Goal: Transaction & Acquisition: Purchase product/service

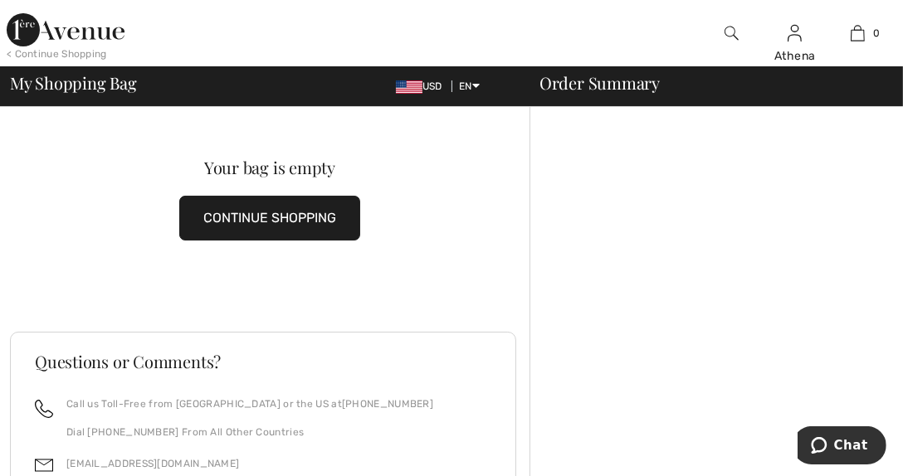
click at [265, 212] on button "CONTINUE SHOPPING" at bounding box center [269, 218] width 181 height 45
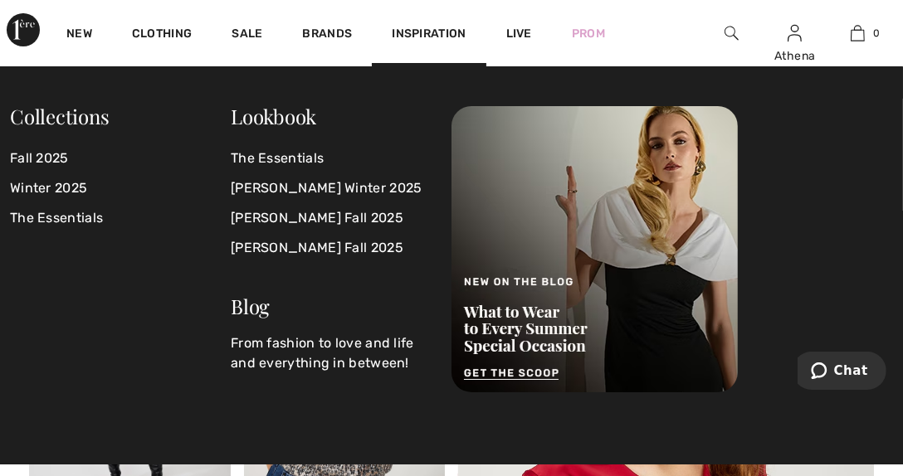
click at [732, 28] on img at bounding box center [731, 33] width 14 height 20
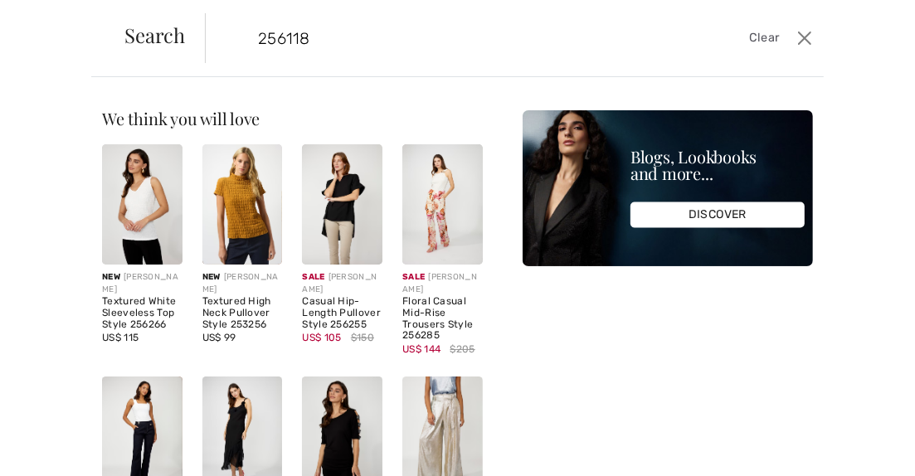
type input "256118"
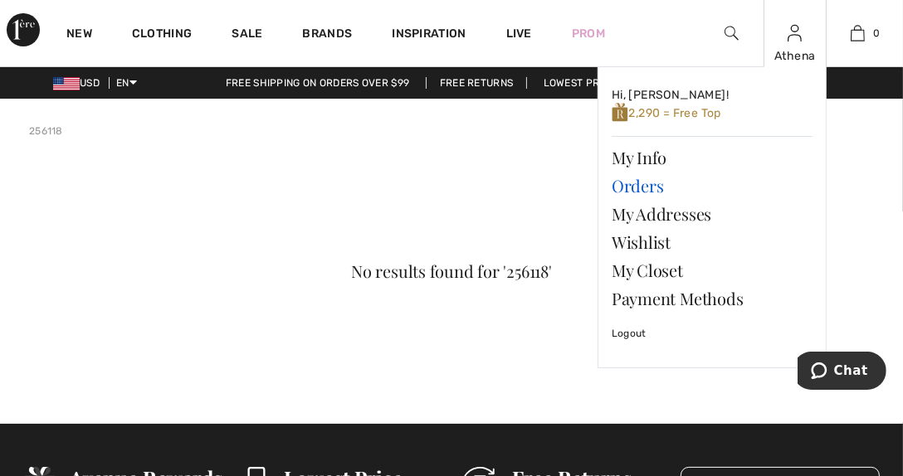
click at [625, 188] on link "Orders" at bounding box center [711, 186] width 201 height 28
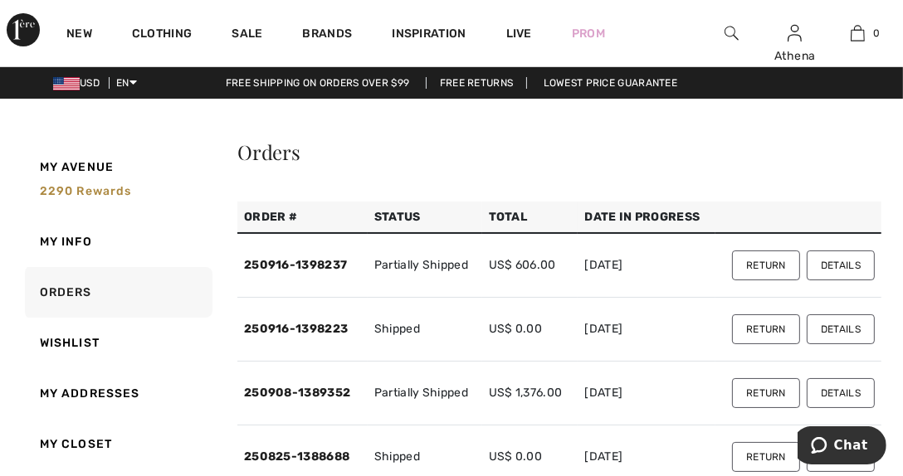
click at [826, 265] on button "Details" at bounding box center [840, 266] width 68 height 30
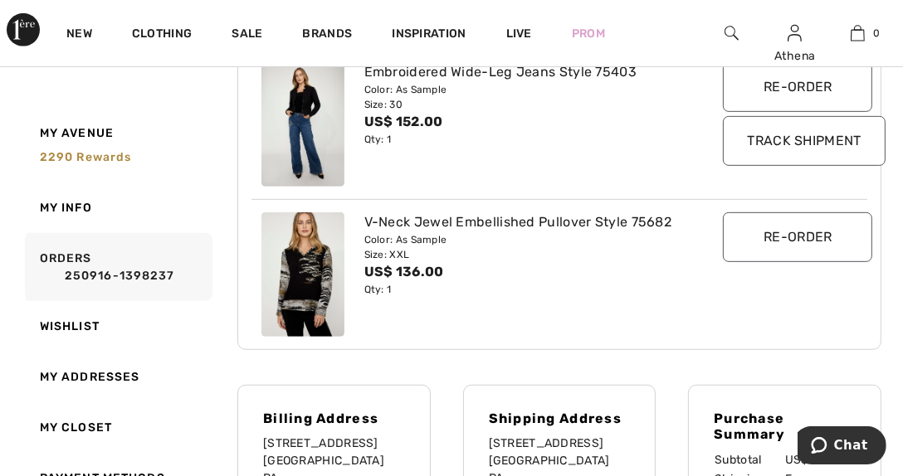
scroll to position [332, 0]
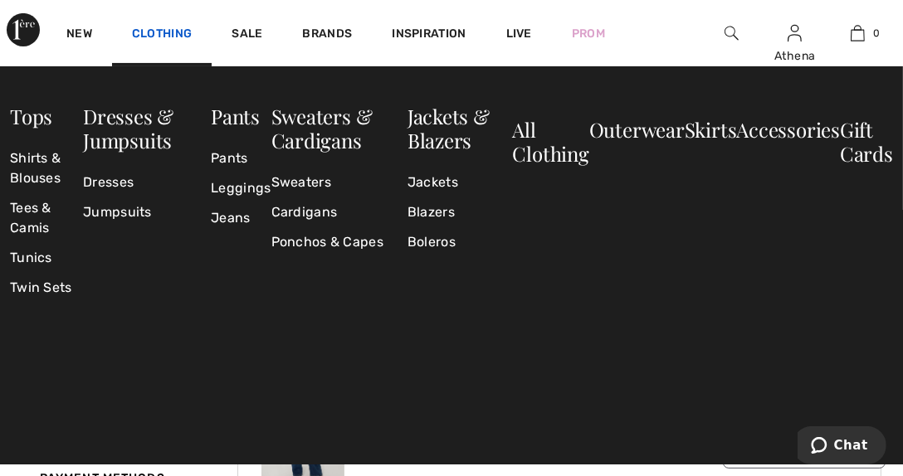
click at [155, 34] on link "Clothing" at bounding box center [162, 35] width 60 height 17
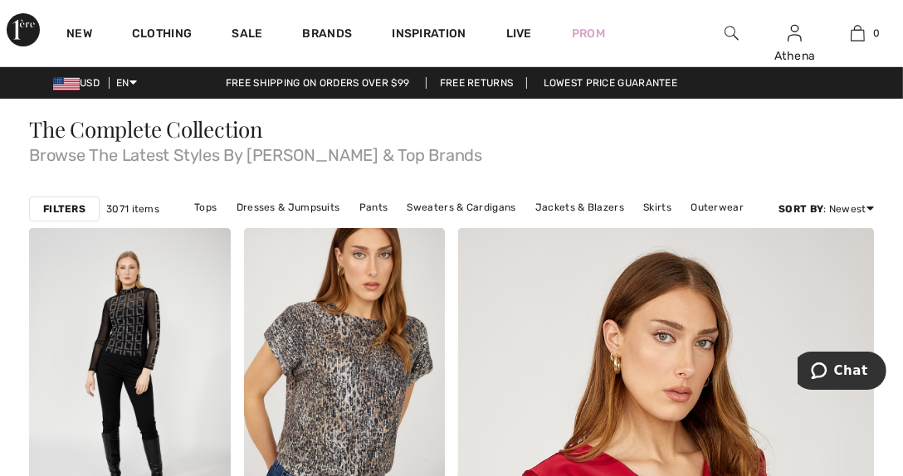
click at [726, 33] on img at bounding box center [731, 33] width 14 height 20
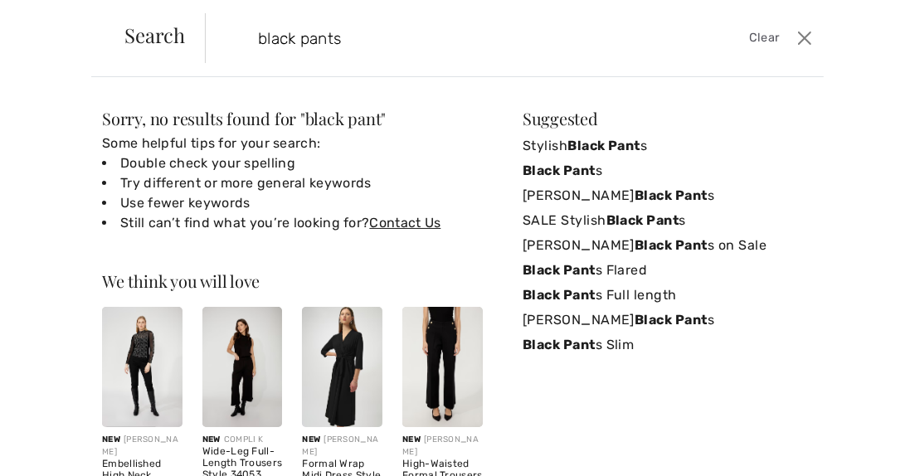
type input "black pants"
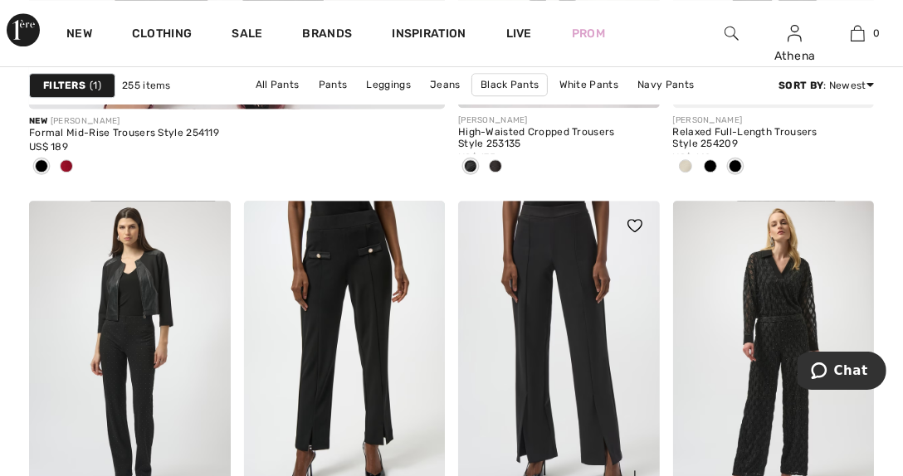
scroll to position [3982, 0]
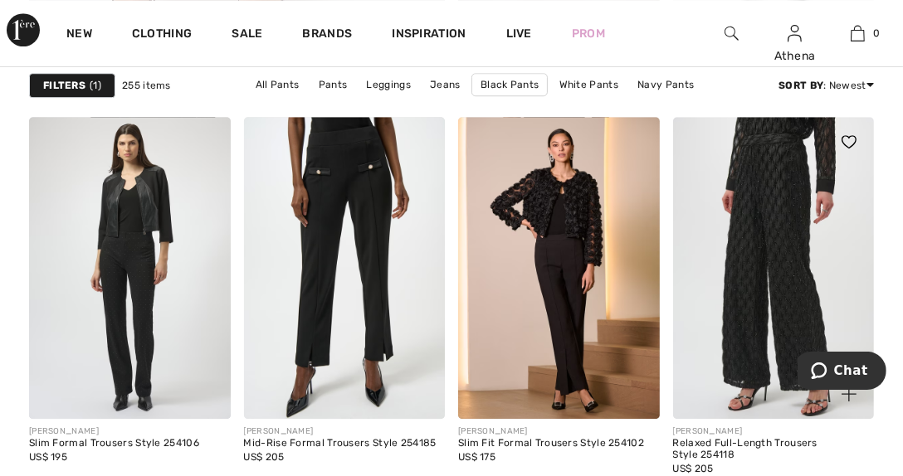
click at [771, 298] on img at bounding box center [774, 268] width 202 height 302
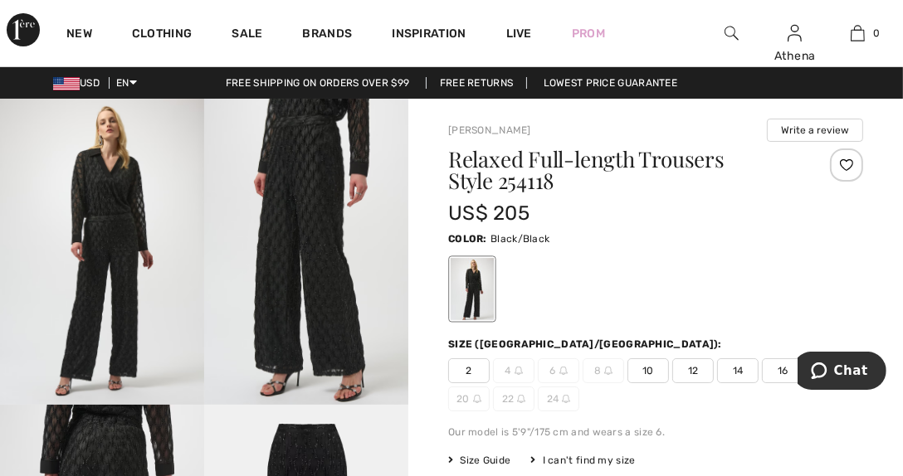
click at [465, 372] on span "2" at bounding box center [468, 370] width 41 height 25
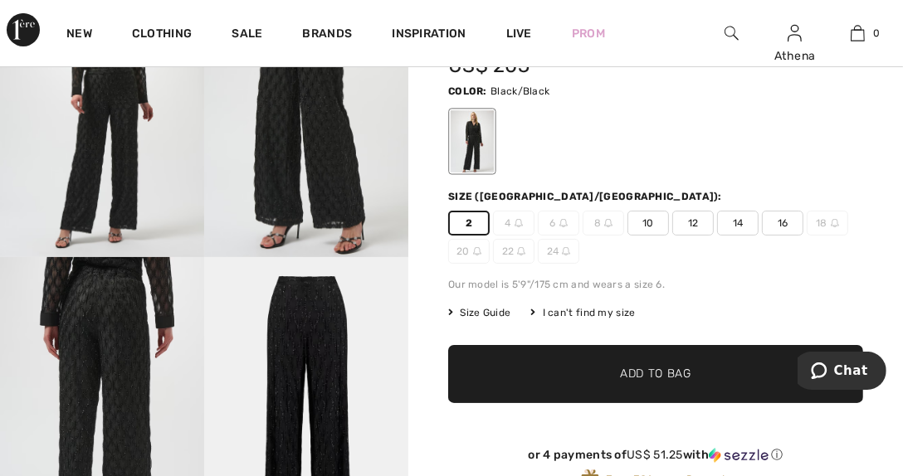
scroll to position [166, 0]
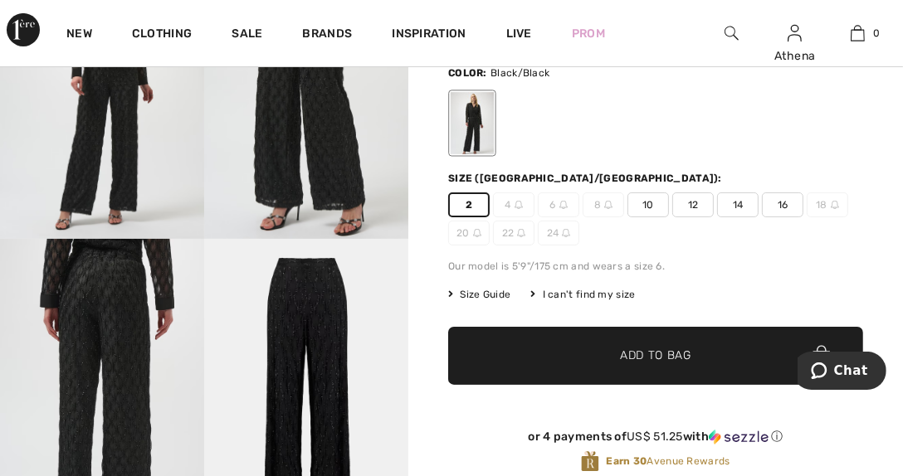
click at [669, 356] on span "Add to Bag" at bounding box center [655, 356] width 71 height 17
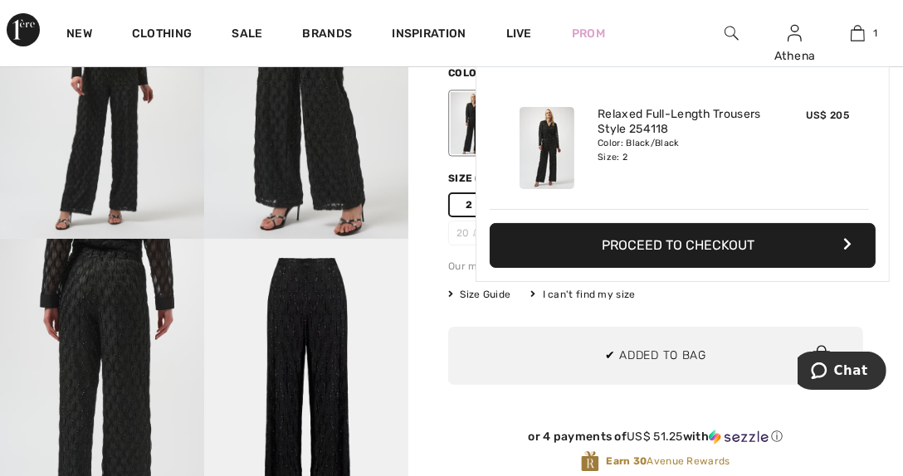
scroll to position [0, 0]
click at [666, 247] on button "Proceed to Checkout" at bounding box center [683, 245] width 386 height 45
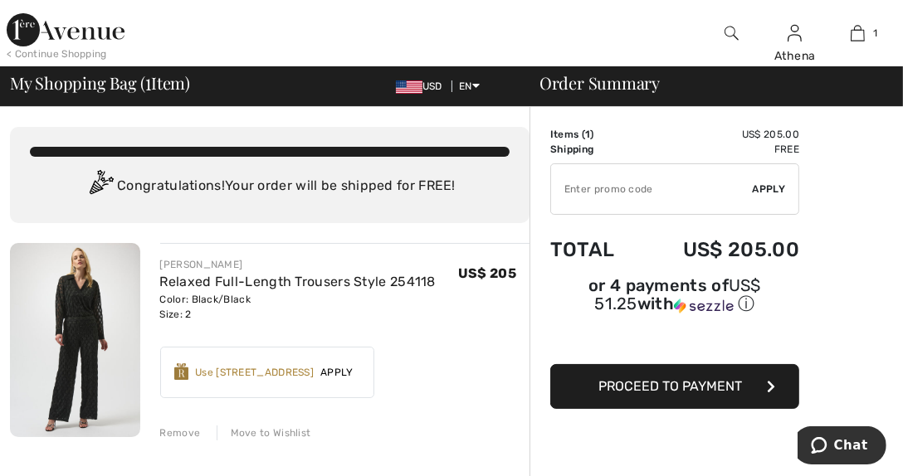
click at [336, 373] on span "Apply" at bounding box center [337, 372] width 46 height 15
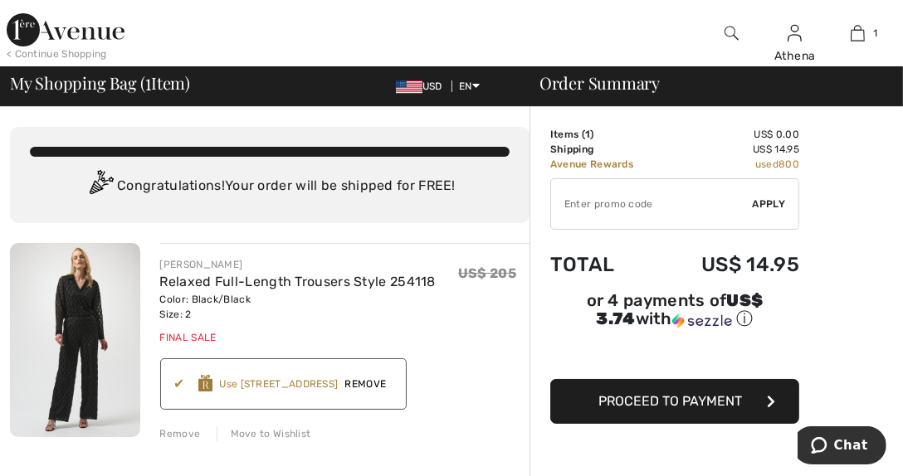
click at [365, 382] on span "Remove" at bounding box center [365, 384] width 55 height 15
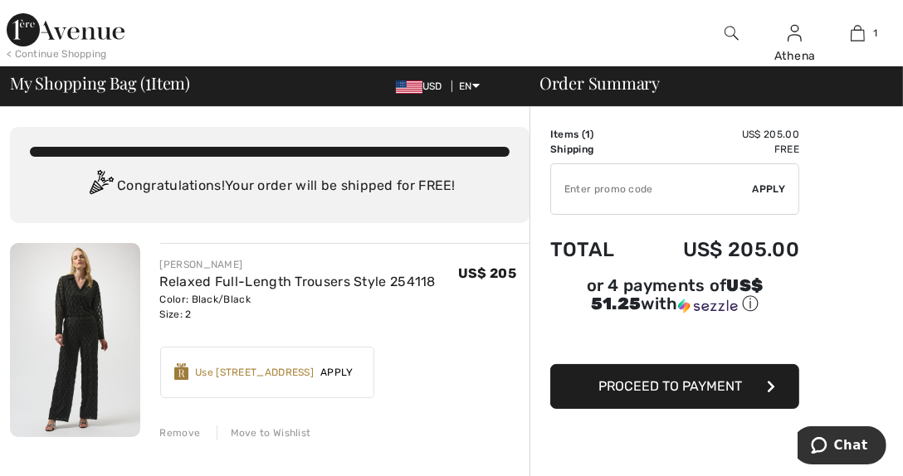
click at [704, 378] on span "Proceed to Payment" at bounding box center [671, 386] width 144 height 16
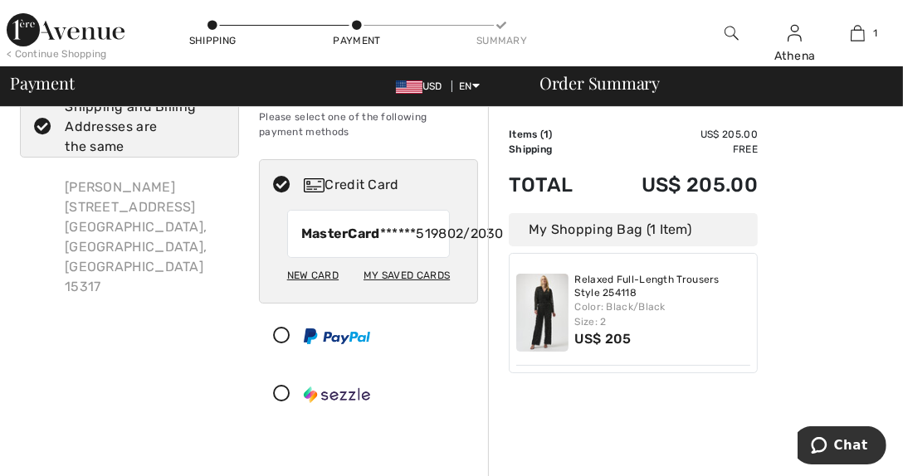
scroll to position [82, 0]
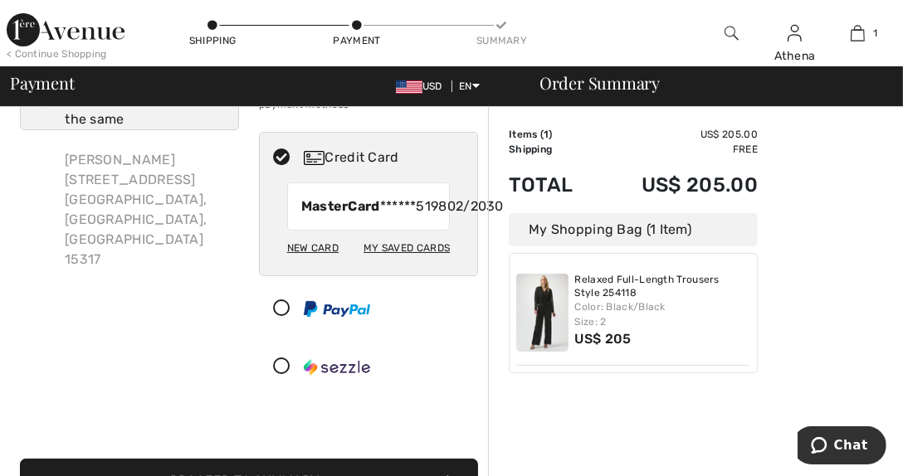
click at [304, 262] on div "New Card" at bounding box center [312, 248] width 51 height 28
radio input "true"
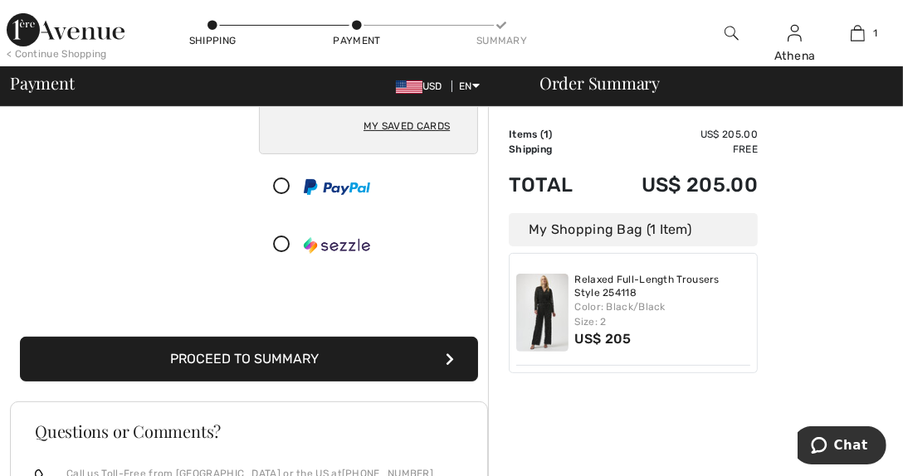
scroll to position [332, 0]
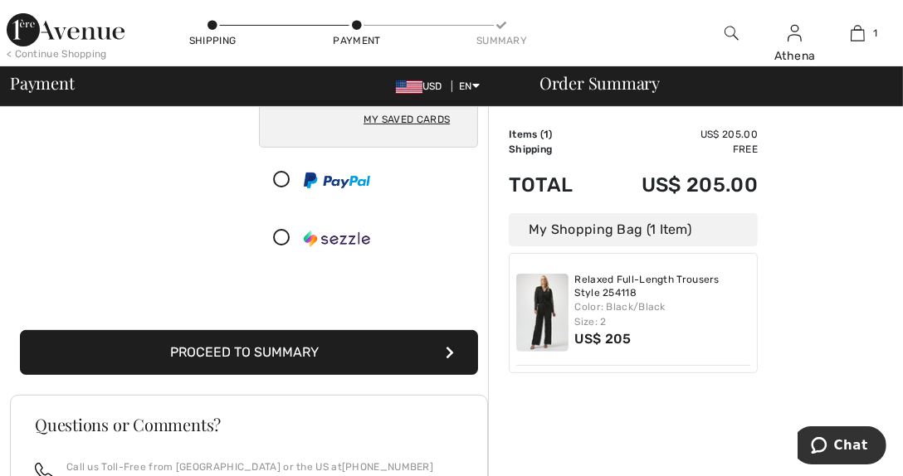
click at [270, 356] on button "Proceed to Summary" at bounding box center [249, 352] width 458 height 45
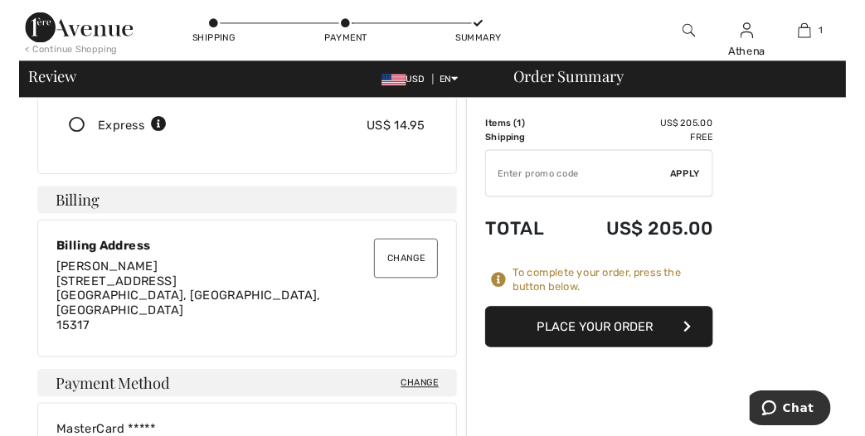
scroll to position [414, 0]
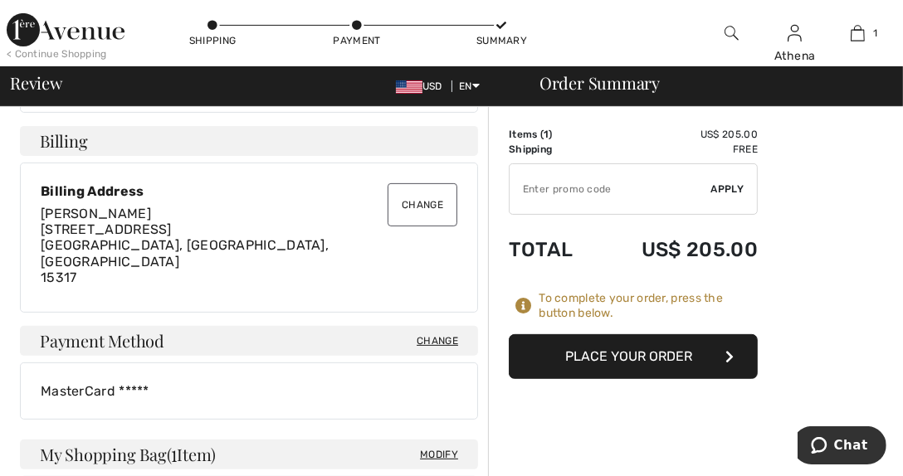
click at [423, 188] on button "Change" at bounding box center [422, 204] width 70 height 43
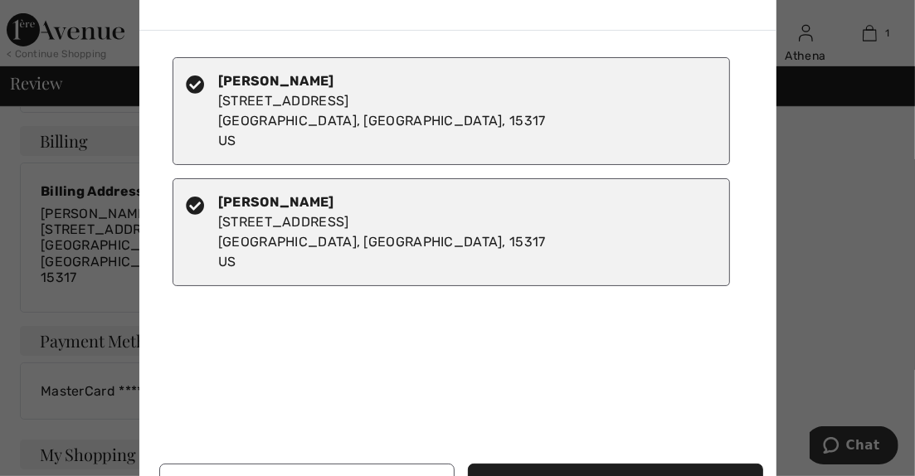
click at [210, 134] on div at bounding box center [203, 111] width 32 height 80
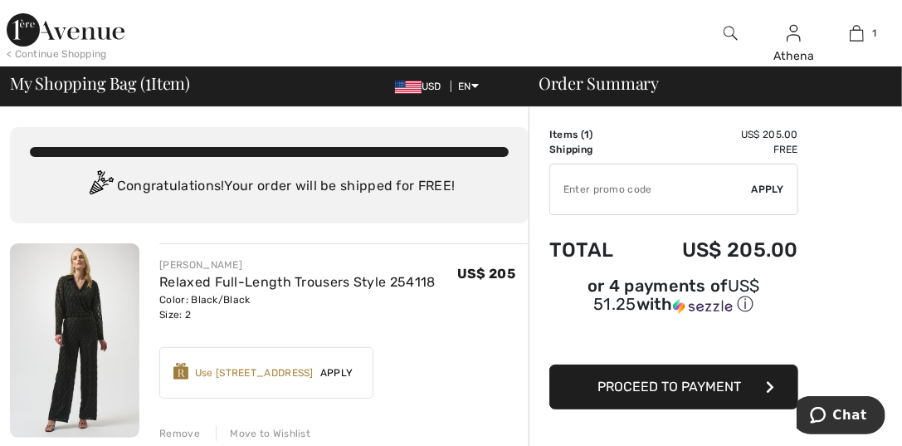
click at [643, 383] on span "Proceed to Payment" at bounding box center [670, 386] width 144 height 16
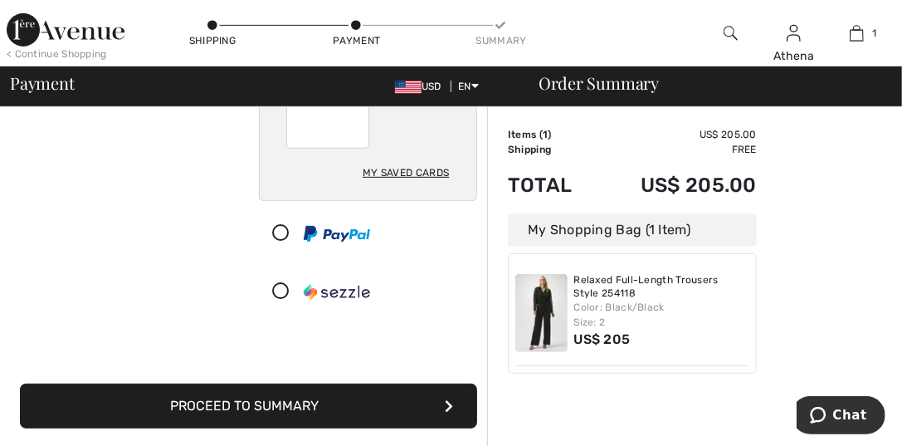
scroll to position [332, 0]
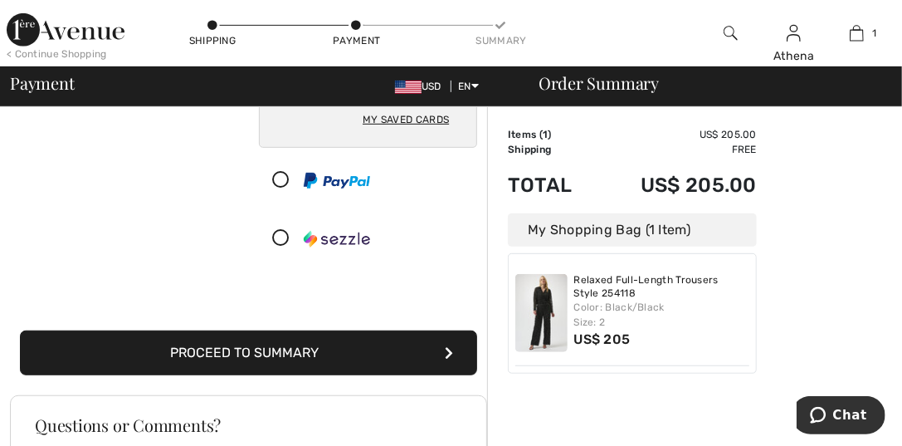
click at [325, 347] on button "Proceed to Summary" at bounding box center [248, 352] width 457 height 45
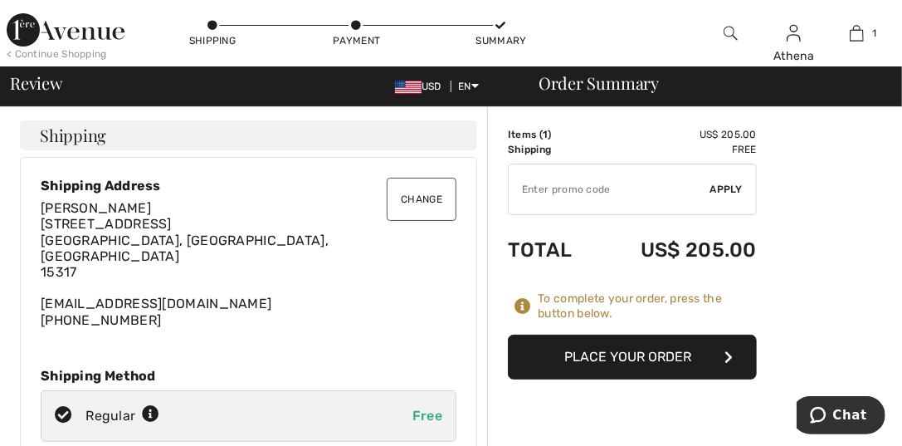
click at [619, 353] on button "Place Your Order" at bounding box center [632, 356] width 249 height 45
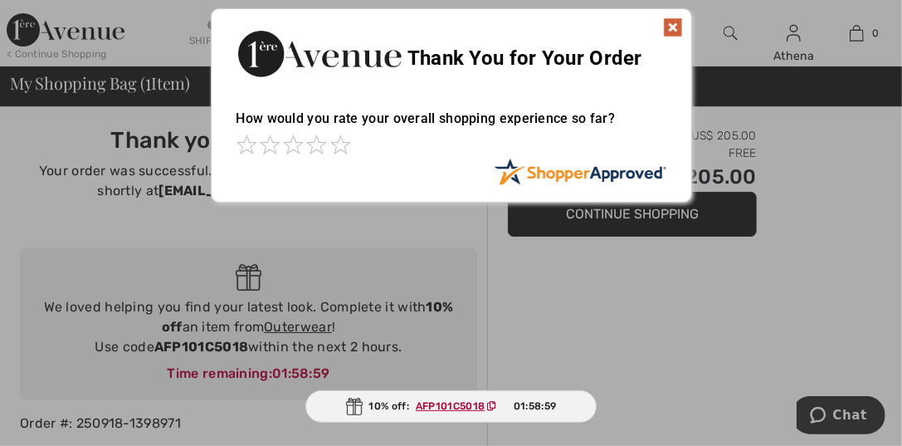
click at [671, 27] on img at bounding box center [673, 27] width 20 height 20
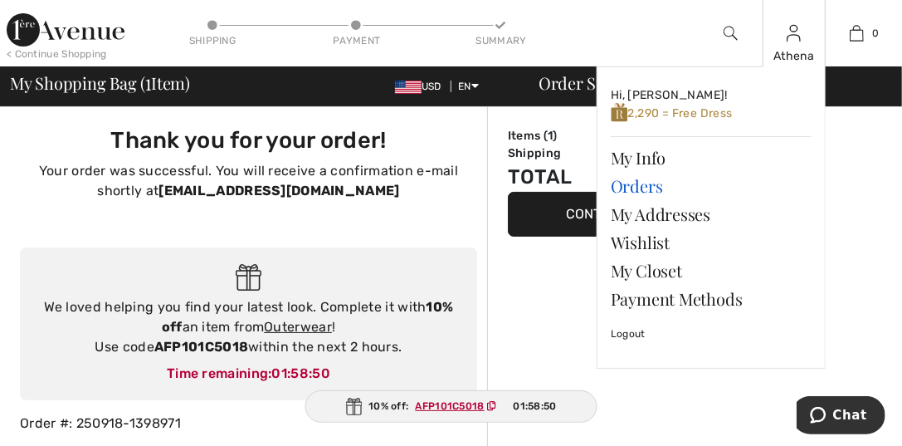
click at [631, 190] on link "Orders" at bounding box center [711, 186] width 201 height 28
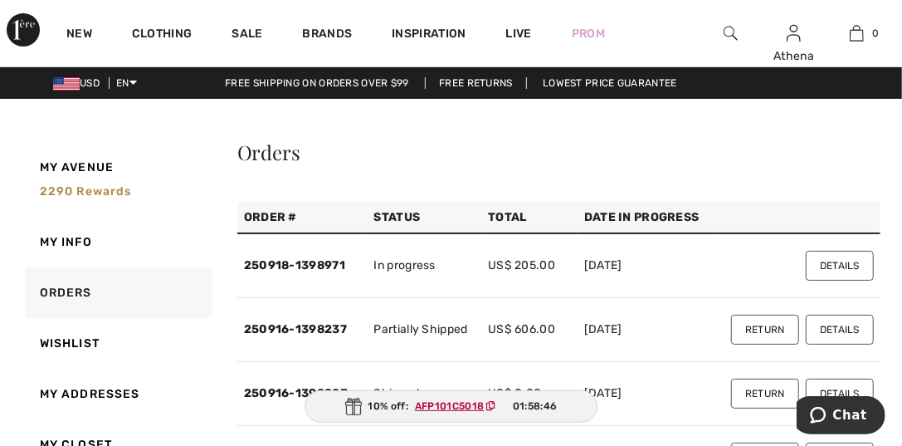
click at [764, 324] on button "Return" at bounding box center [765, 329] width 68 height 30
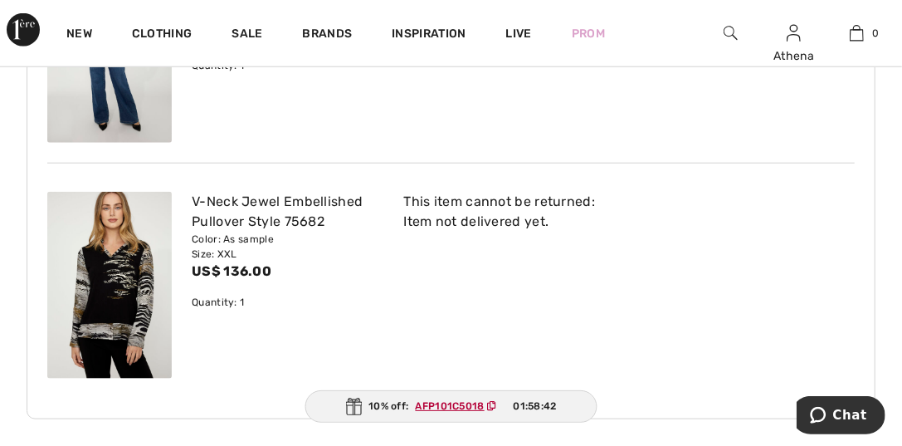
scroll to position [912, 0]
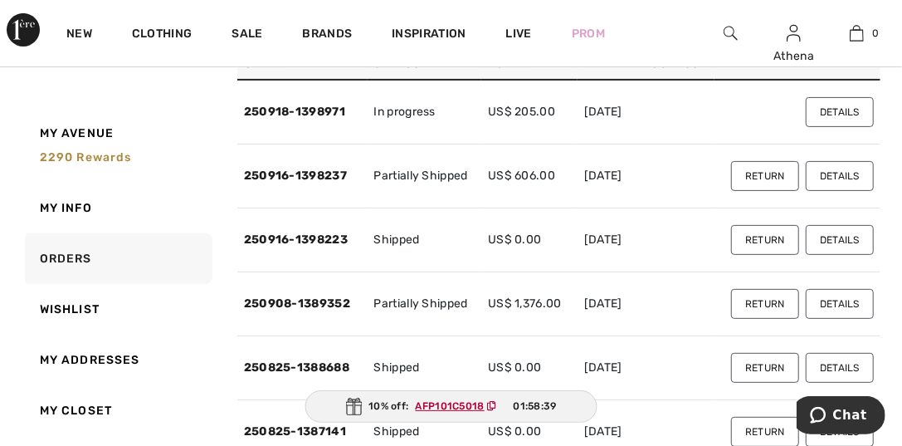
scroll to position [166, 0]
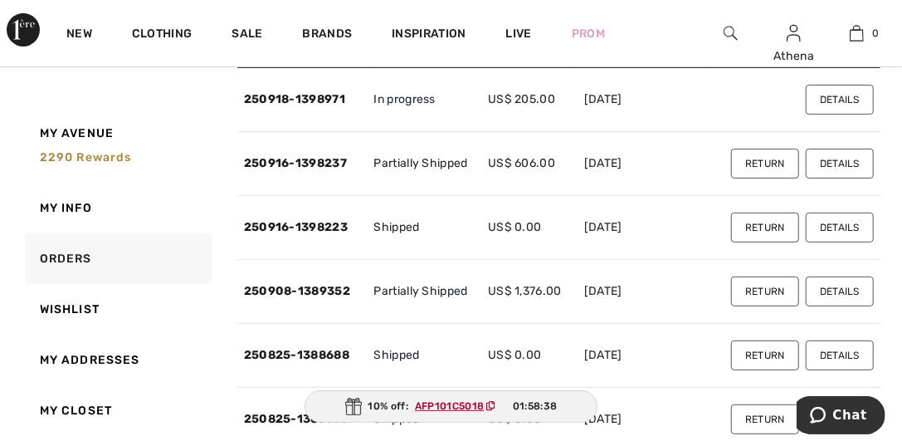
click at [763, 223] on button "Return" at bounding box center [765, 227] width 68 height 30
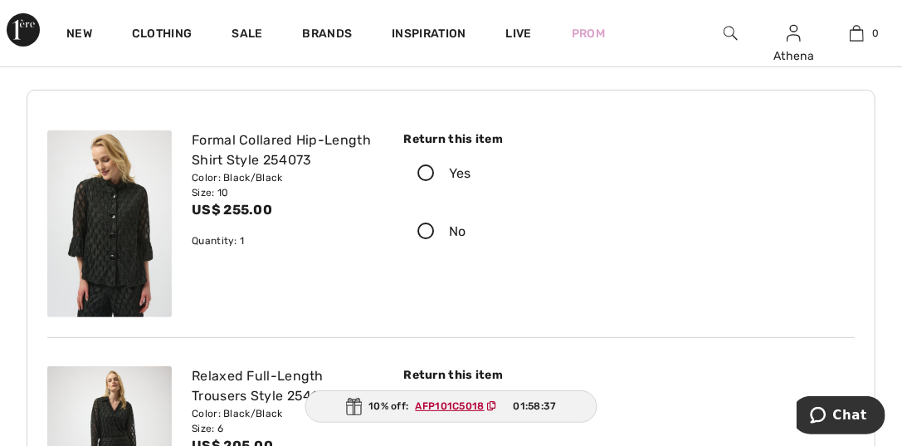
scroll to position [166, 0]
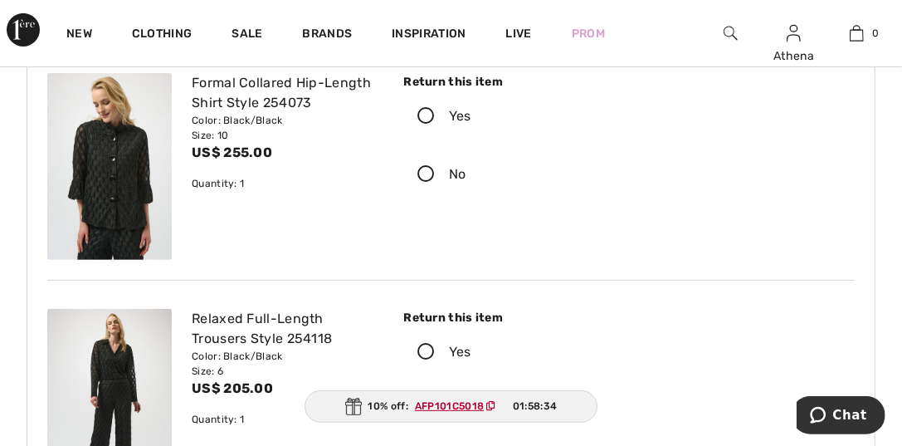
click at [421, 113] on icon at bounding box center [426, 116] width 44 height 17
click at [471, 113] on input "Yes" at bounding box center [476, 116] width 11 height 50
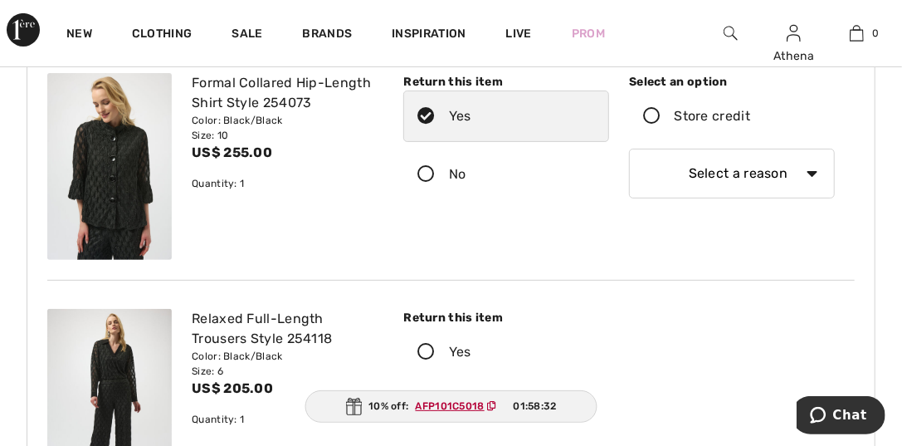
click at [651, 118] on icon at bounding box center [652, 116] width 44 height 17
click at [750, 118] on input "Store credit" at bounding box center [755, 116] width 11 height 50
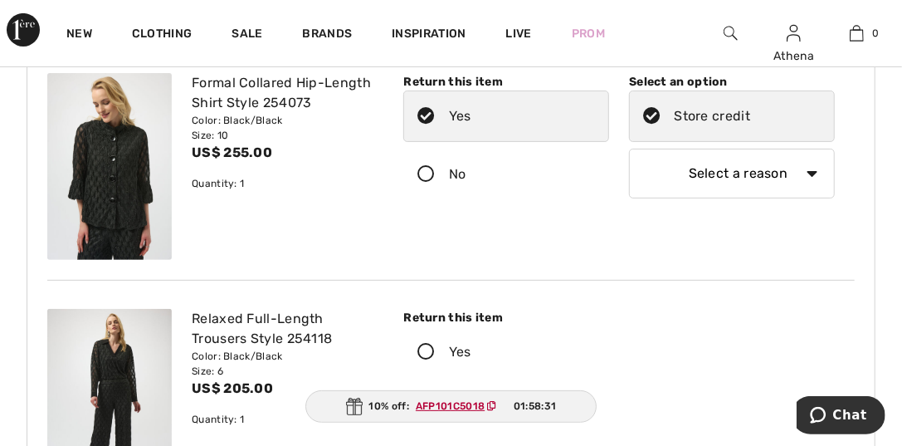
click at [805, 176] on select "Select a reason I received the wrong product or size My order arrived too late …" at bounding box center [732, 174] width 206 height 50
select select "other"
click at [629, 149] on select "Select a reason I received the wrong product or size My order arrived too late …" at bounding box center [732, 174] width 206 height 50
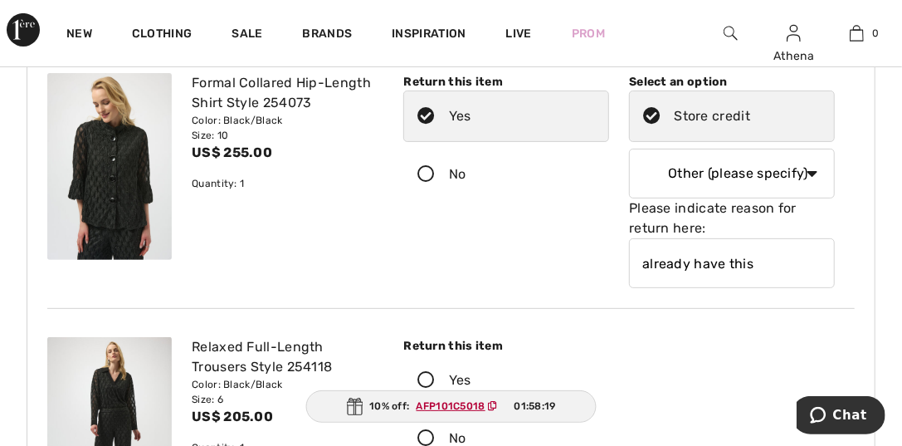
scroll to position [248, 0]
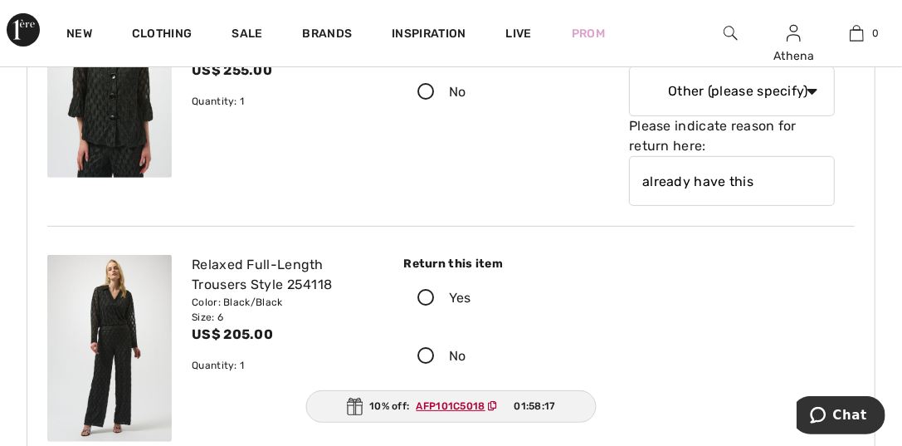
type input "already have this"
click at [420, 298] on icon at bounding box center [426, 298] width 44 height 17
click at [471, 298] on input "Yes" at bounding box center [476, 298] width 11 height 50
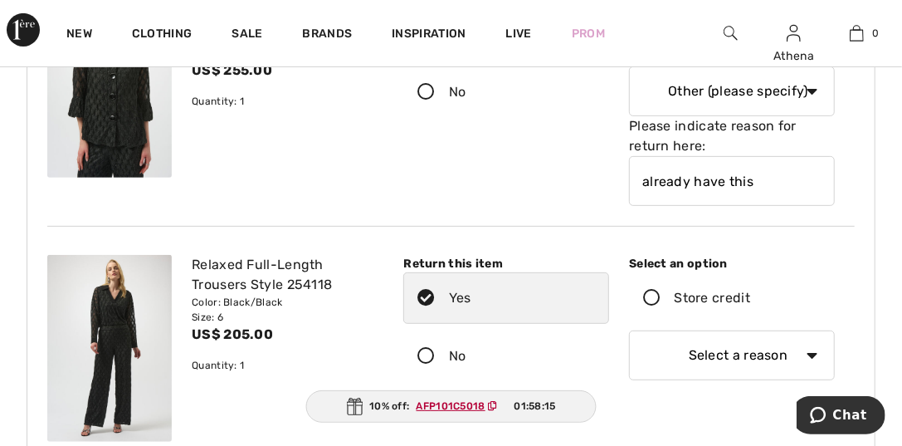
click at [655, 294] on icon at bounding box center [652, 298] width 44 height 17
click at [750, 294] on input "Store credit" at bounding box center [755, 298] width 11 height 50
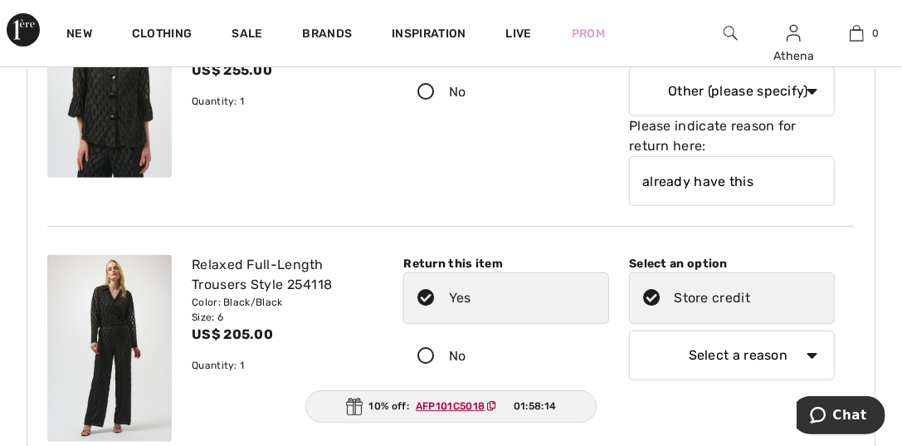
click at [816, 351] on select "Select a reason I received the wrong product or size My order arrived too late …" at bounding box center [732, 355] width 206 height 50
select select "other"
click at [629, 330] on select "Select a reason I received the wrong product or size My order arrived too late …" at bounding box center [732, 355] width 206 height 50
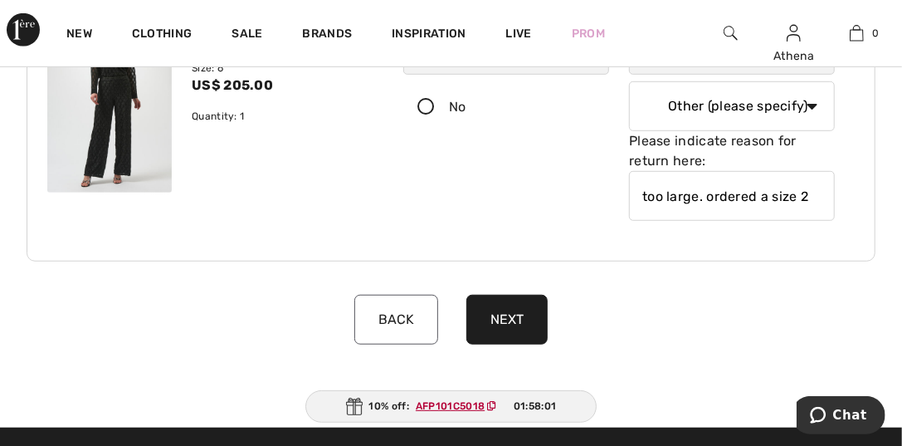
scroll to position [586, 0]
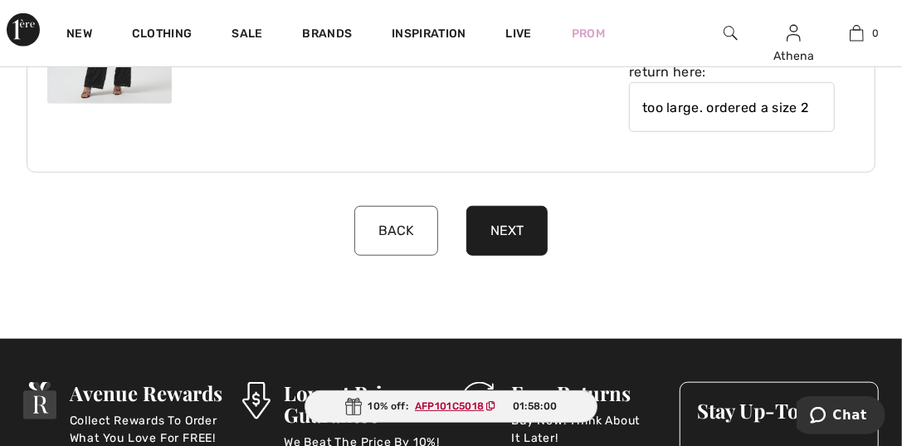
type input "too large. ordered a size 2"
click at [494, 225] on button "Next" at bounding box center [506, 231] width 81 height 50
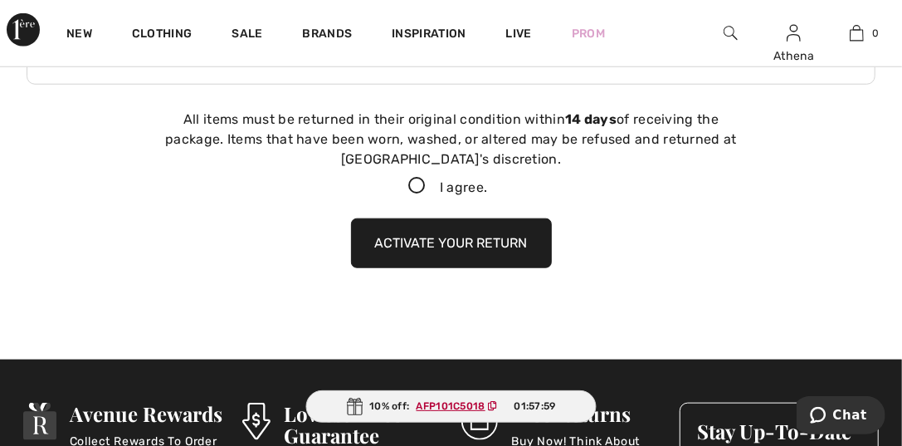
scroll to position [682, 0]
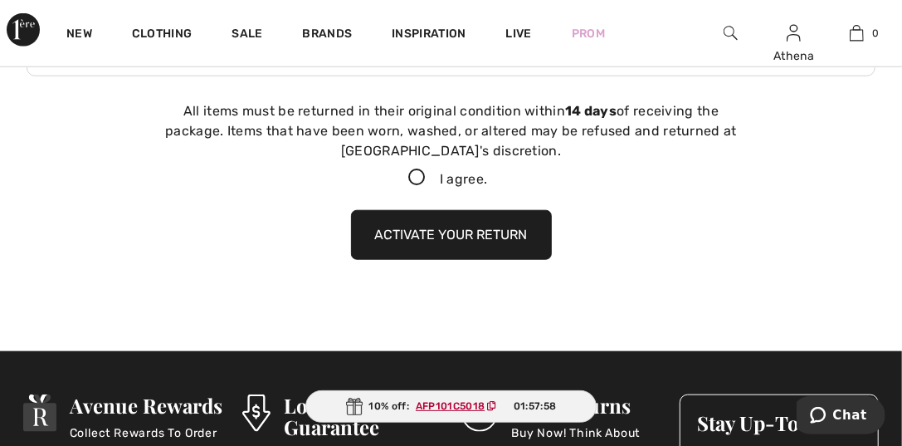
click at [407, 175] on icon at bounding box center [418, 177] width 44 height 17
click at [487, 175] on input "I agree." at bounding box center [492, 178] width 11 height 11
checkbox input "true"
click at [409, 238] on button "Activate your return" at bounding box center [451, 235] width 201 height 50
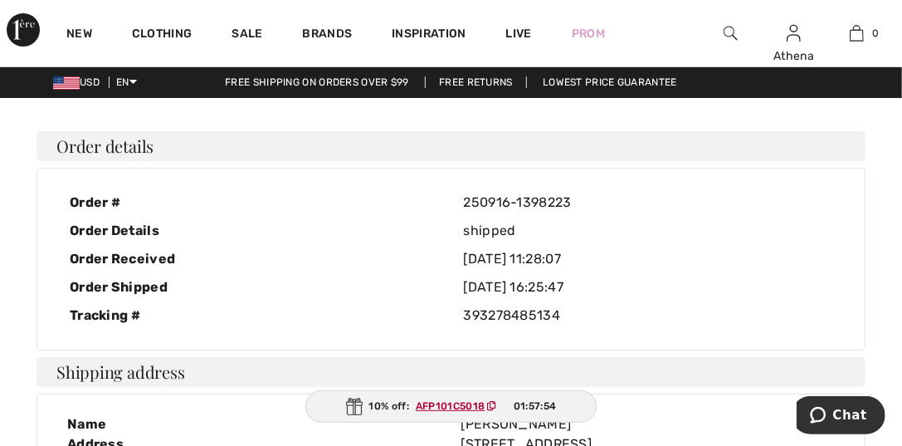
scroll to position [0, 0]
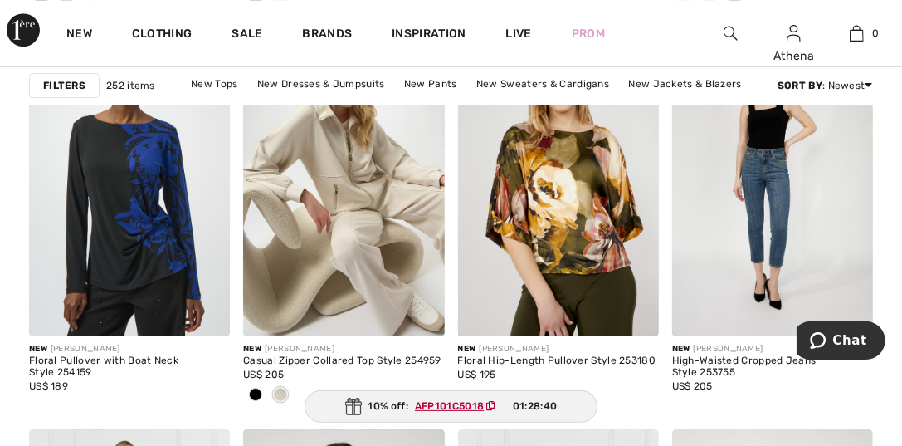
scroll to position [2405, 0]
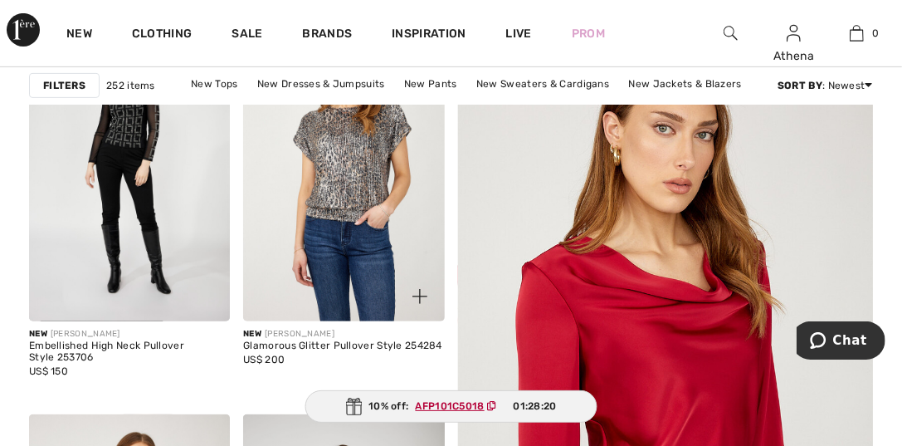
click at [363, 190] on img at bounding box center [343, 170] width 201 height 301
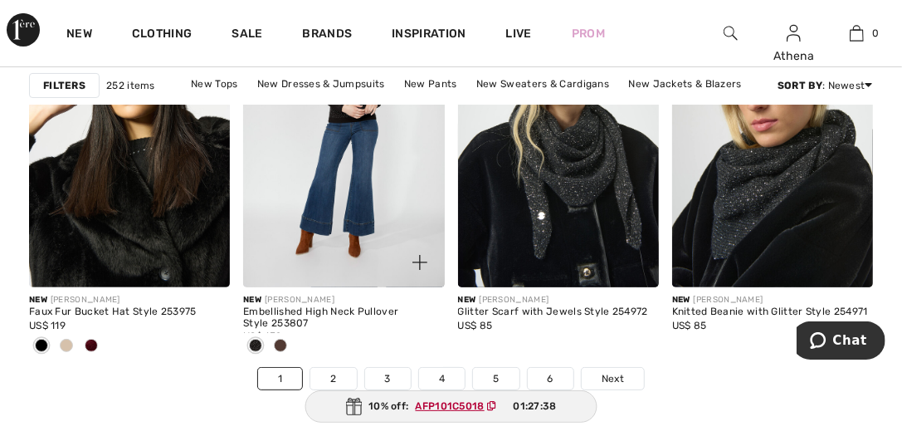
scroll to position [5890, 0]
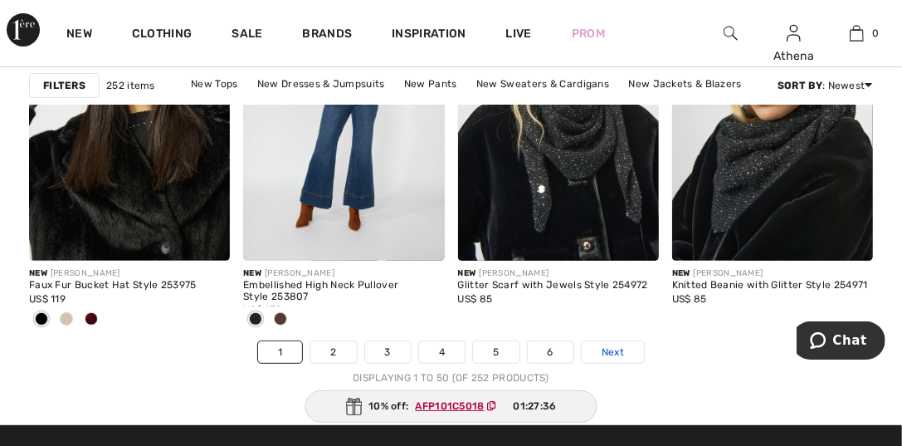
click at [588, 348] on link "Next" at bounding box center [613, 352] width 62 height 22
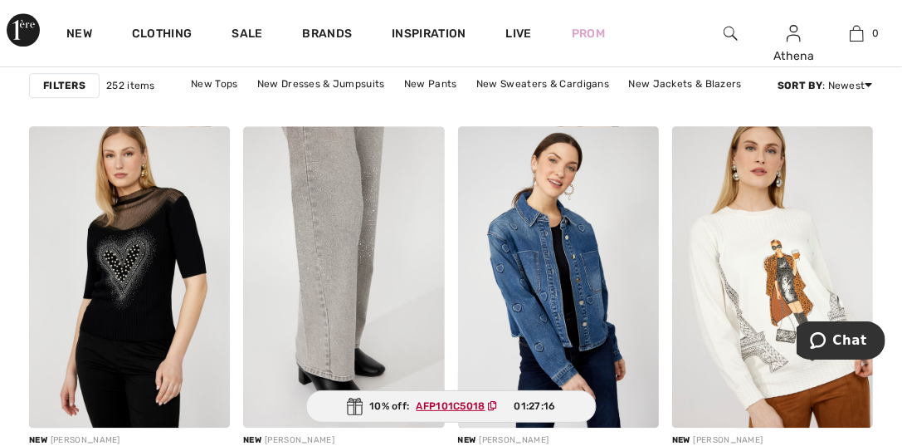
scroll to position [4978, 0]
